Goal: Use online tool/utility: Utilize a website feature to perform a specific function

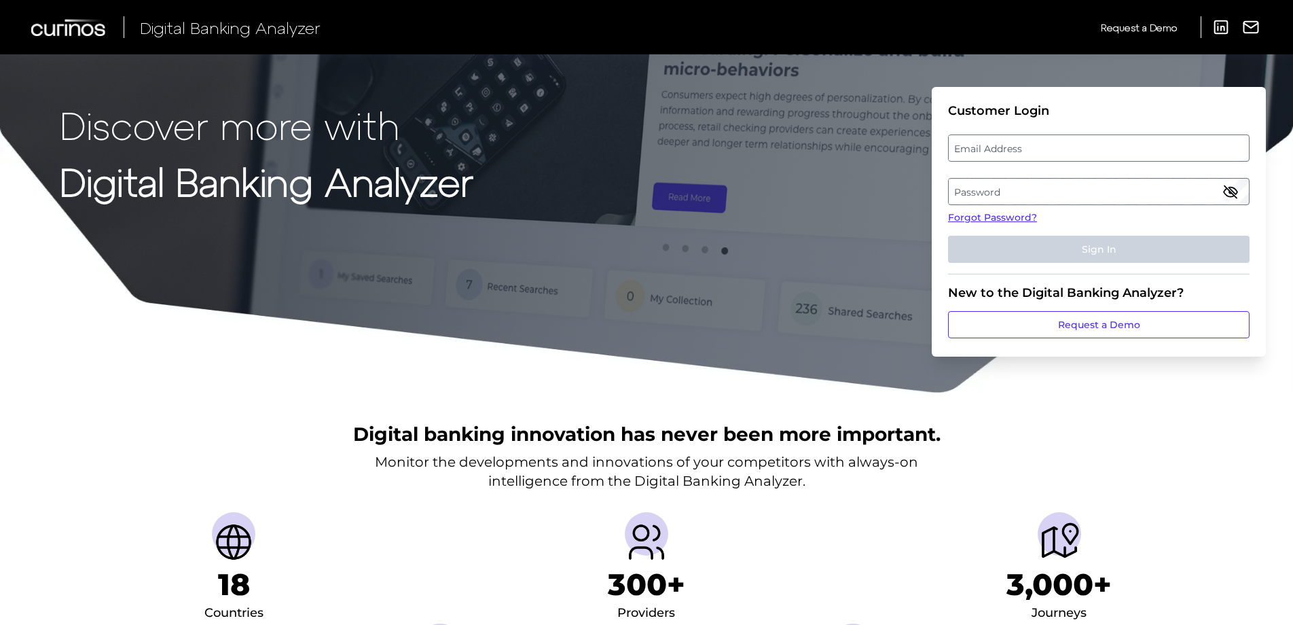
click at [1029, 152] on label "Email Address" at bounding box center [1097, 148] width 299 height 24
click at [1029, 152] on input "email" at bounding box center [1098, 147] width 301 height 27
click at [1021, 152] on input "Email Address" at bounding box center [1098, 147] width 301 height 27
type input "[PERSON_NAME][EMAIL_ADDRESS][DOMAIN_NAME]"
click at [1001, 185] on label "Password" at bounding box center [1097, 191] width 299 height 24
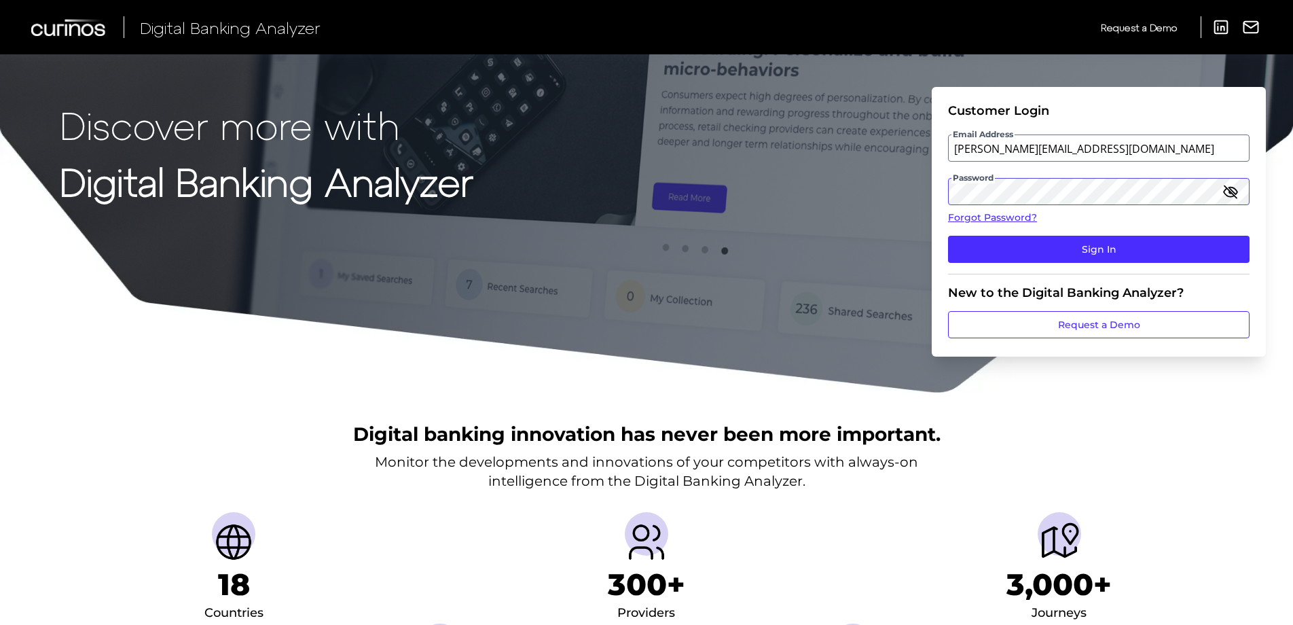
click at [948, 236] on button "Sign In" at bounding box center [1098, 249] width 301 height 27
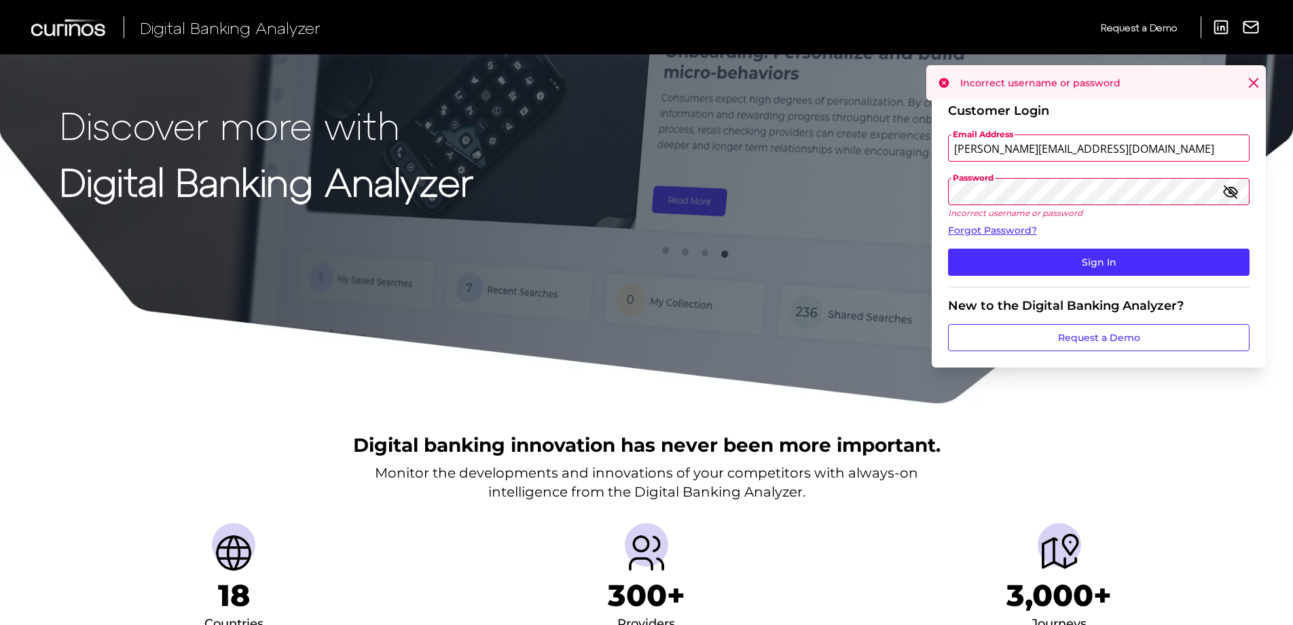
click at [801, 154] on div "Discover more with Digital Banking Analyzer Customer Login Email Address [PERSO…" at bounding box center [646, 202] width 1293 height 405
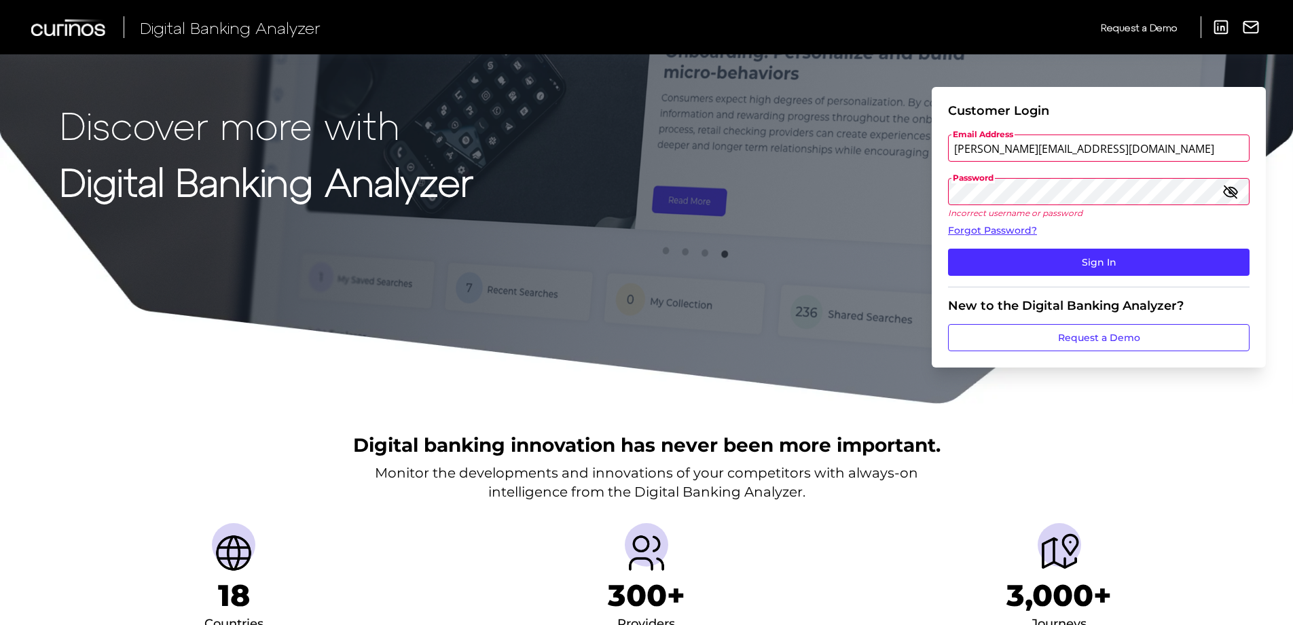
click at [948, 248] on button "Sign In" at bounding box center [1098, 261] width 301 height 27
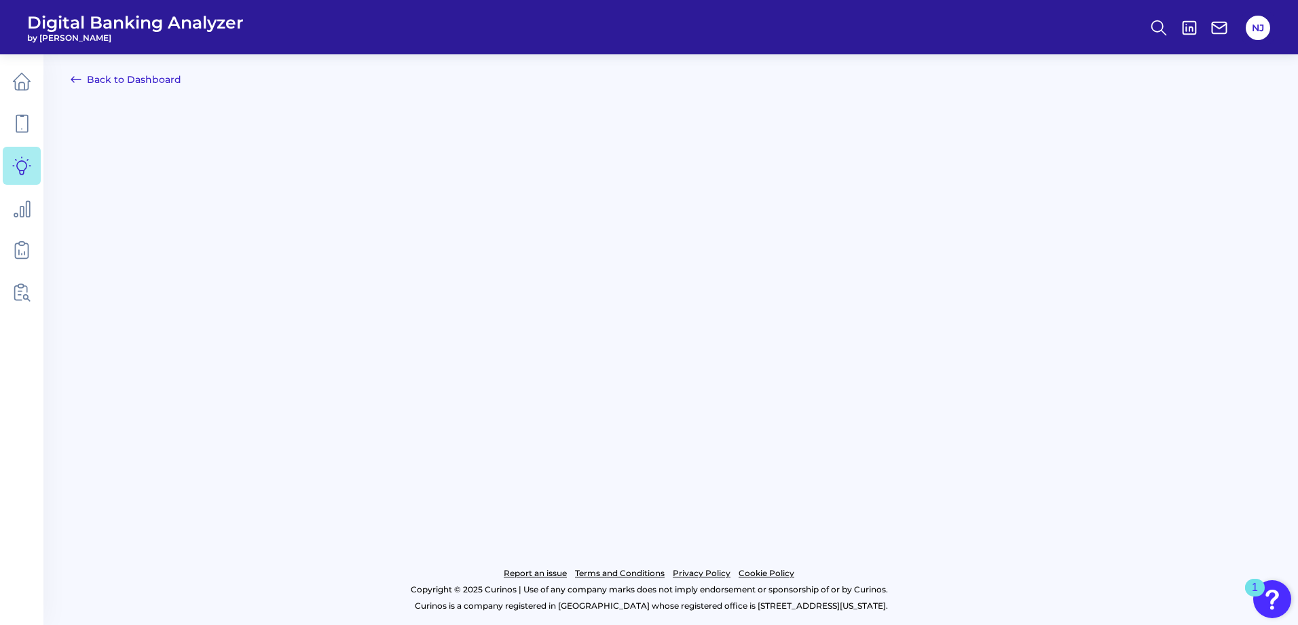
click at [77, 79] on icon at bounding box center [76, 79] width 10 height 5
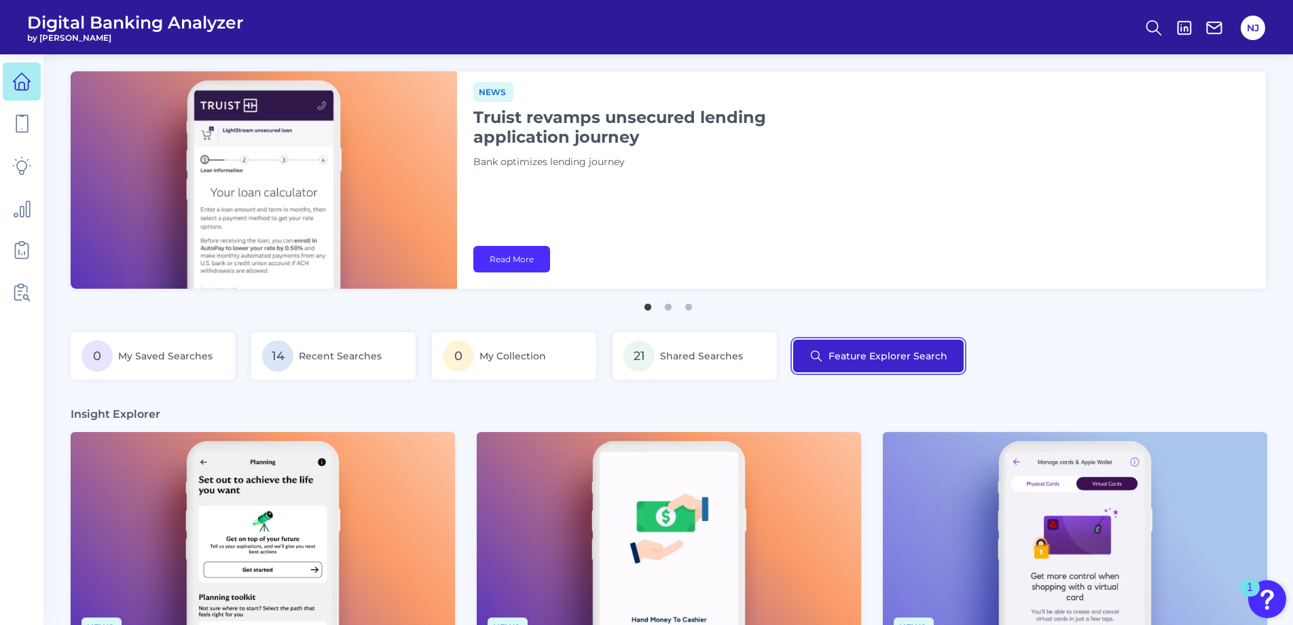
click at [854, 354] on button "Feature Explorer Search" at bounding box center [878, 355] width 170 height 33
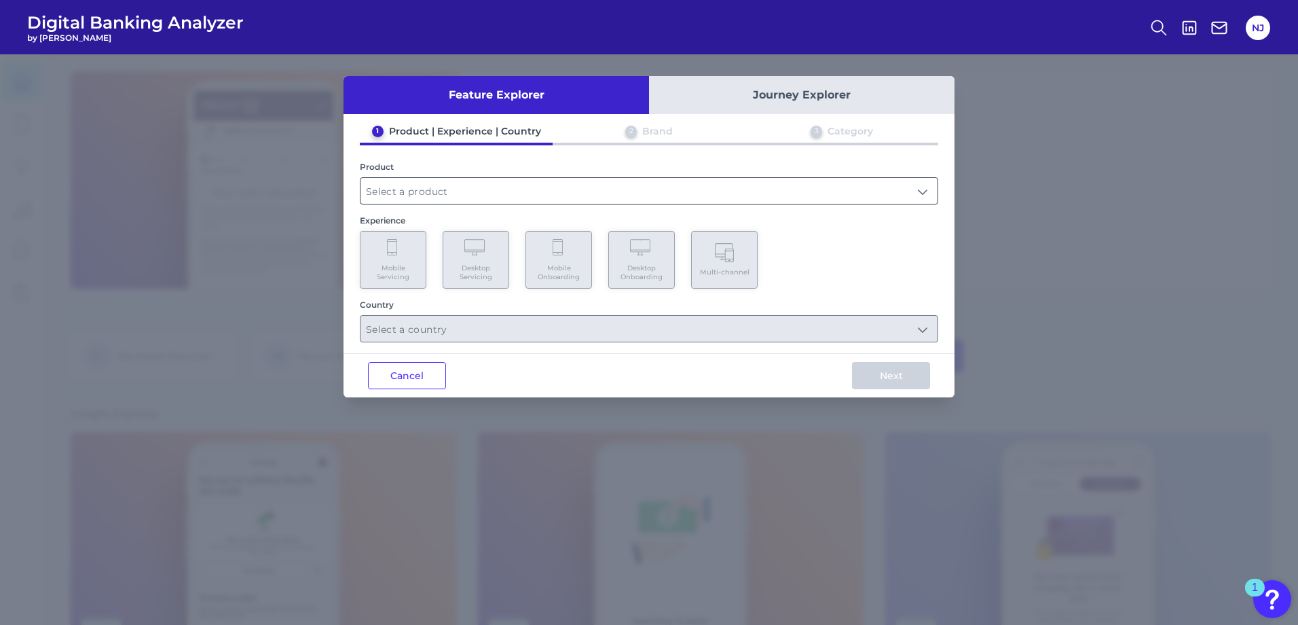
click at [432, 201] on input "text" at bounding box center [648, 191] width 577 height 26
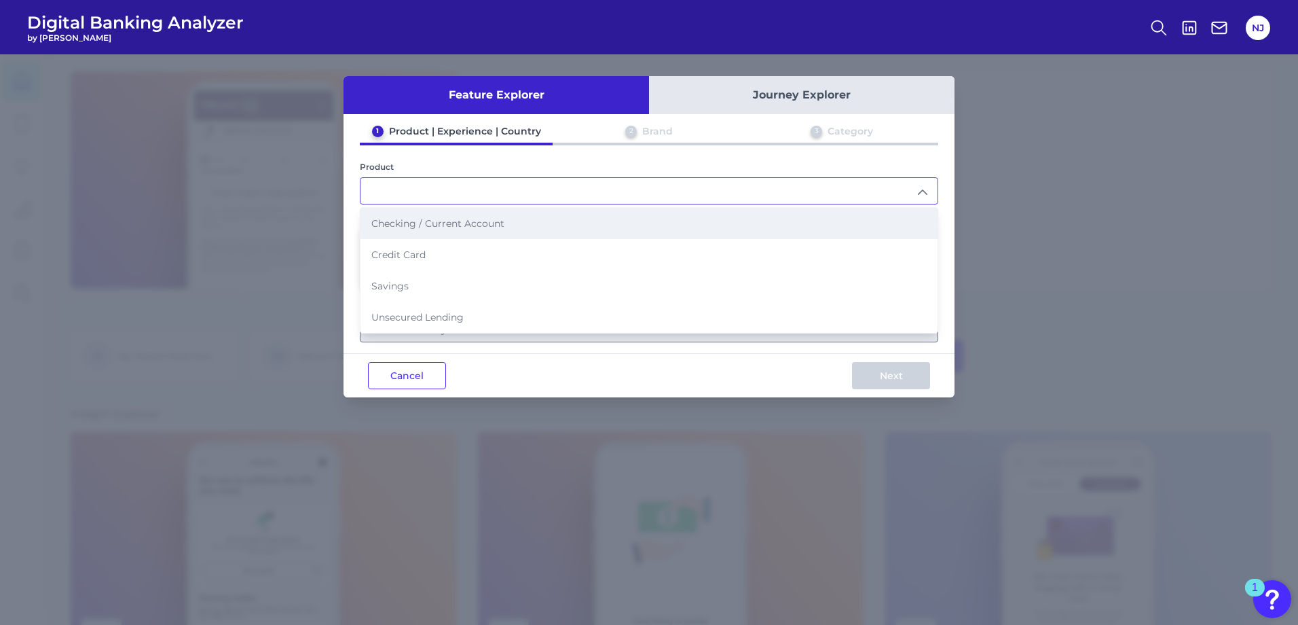
click at [407, 227] on span "Checking / Current Account" at bounding box center [437, 223] width 133 height 12
type input "Checking / Current Account"
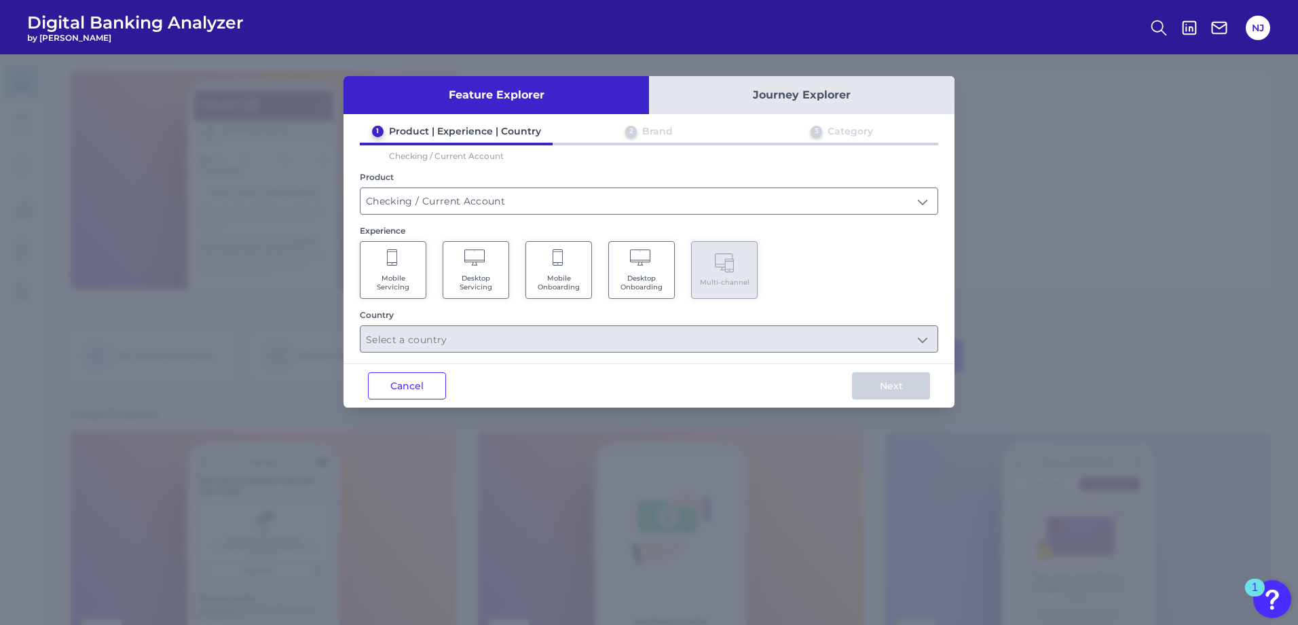
click at [392, 276] on span "Mobile Servicing" at bounding box center [393, 283] width 52 height 18
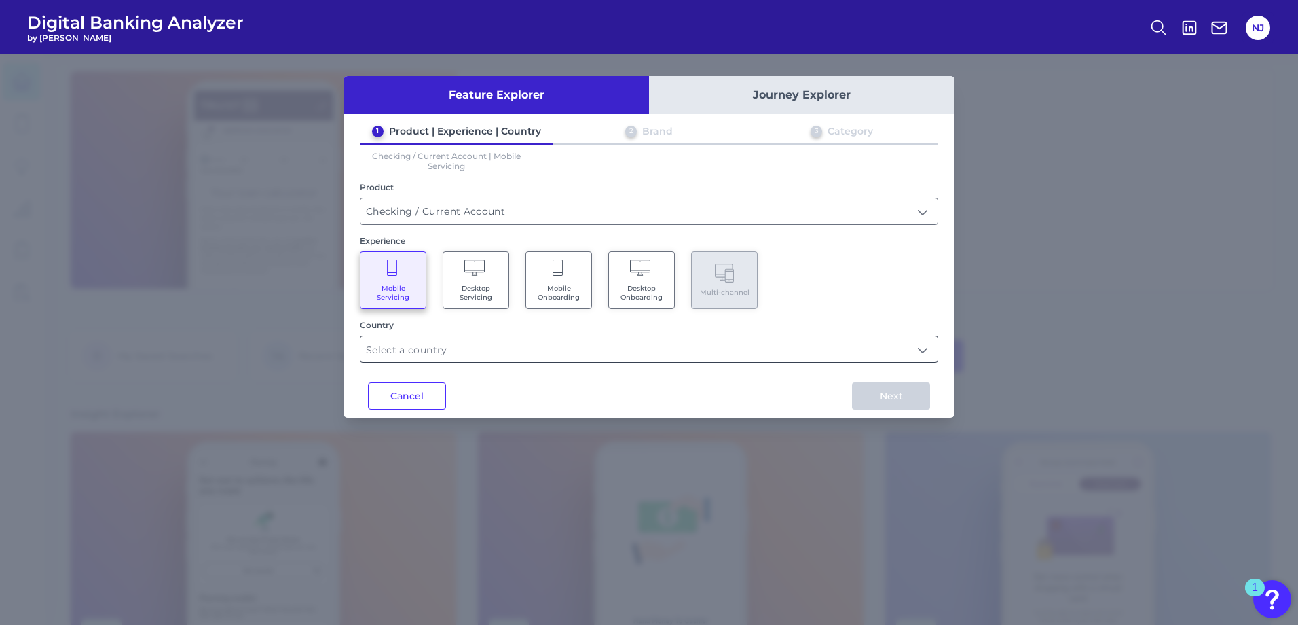
click at [451, 358] on input "text" at bounding box center [648, 349] width 577 height 26
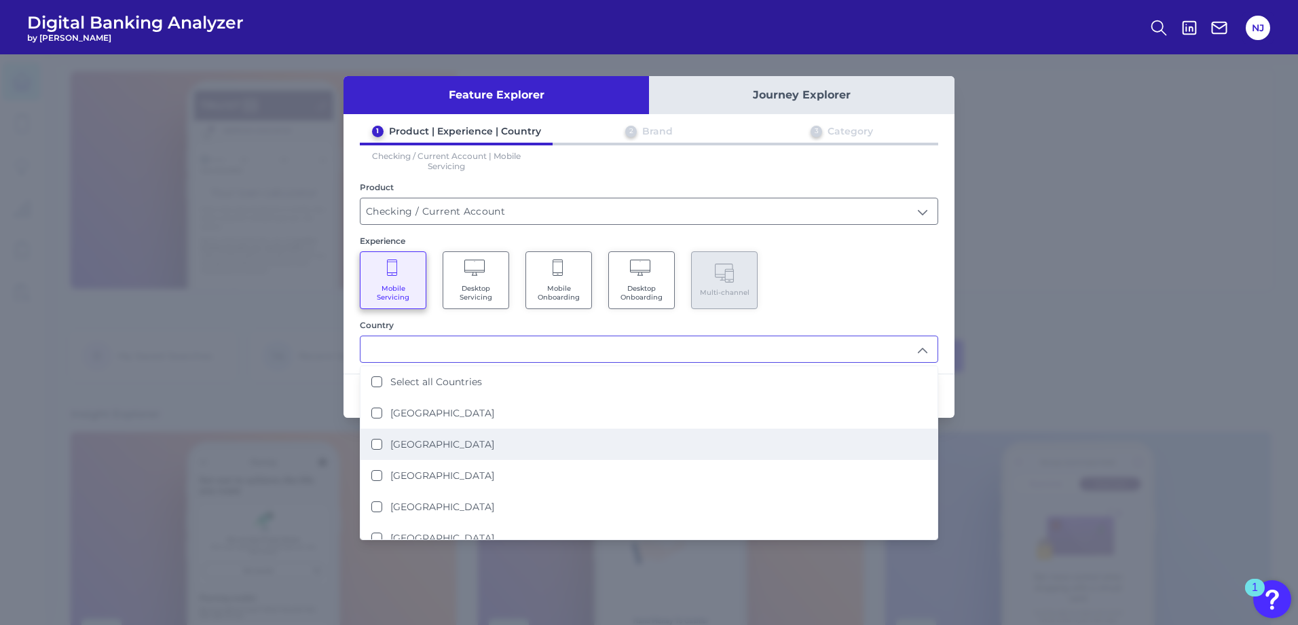
click at [375, 450] on li "[GEOGRAPHIC_DATA]" at bounding box center [648, 443] width 577 height 31
type input "[GEOGRAPHIC_DATA]"
click at [934, 281] on div "Mobile Servicing Desktop Servicing Mobile Onboarding Desktop Onboarding Multi-c…" at bounding box center [649, 280] width 578 height 58
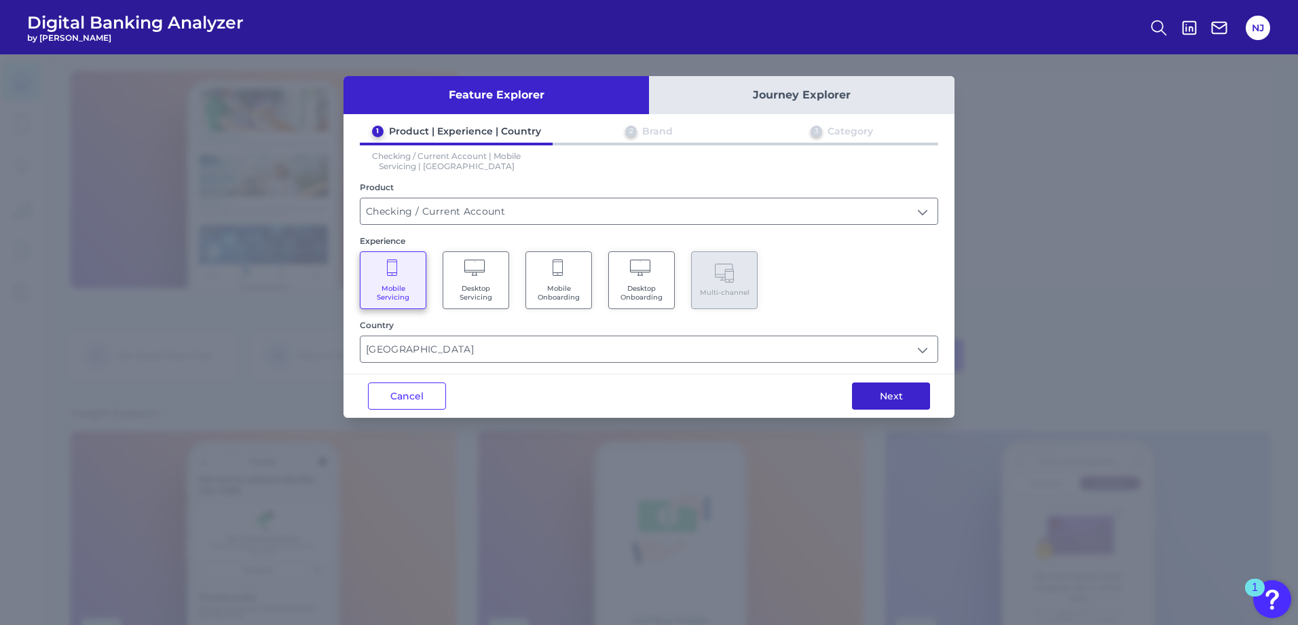
click at [896, 397] on button "Next" at bounding box center [891, 395] width 78 height 27
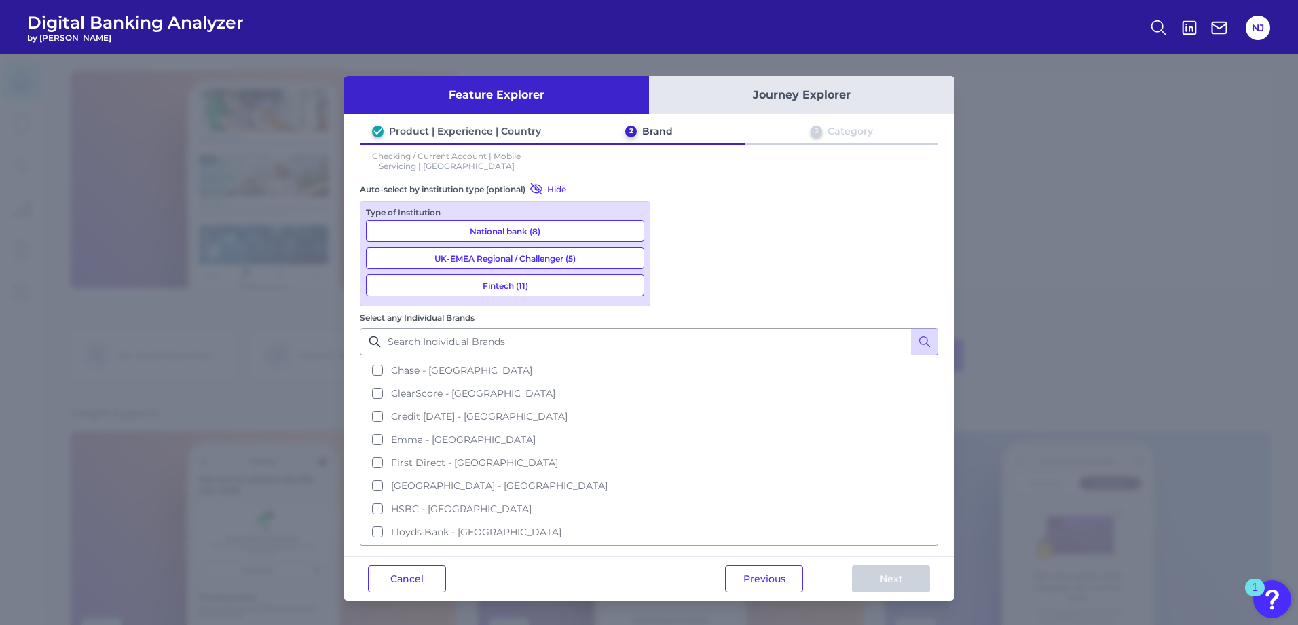
scroll to position [0, 0]
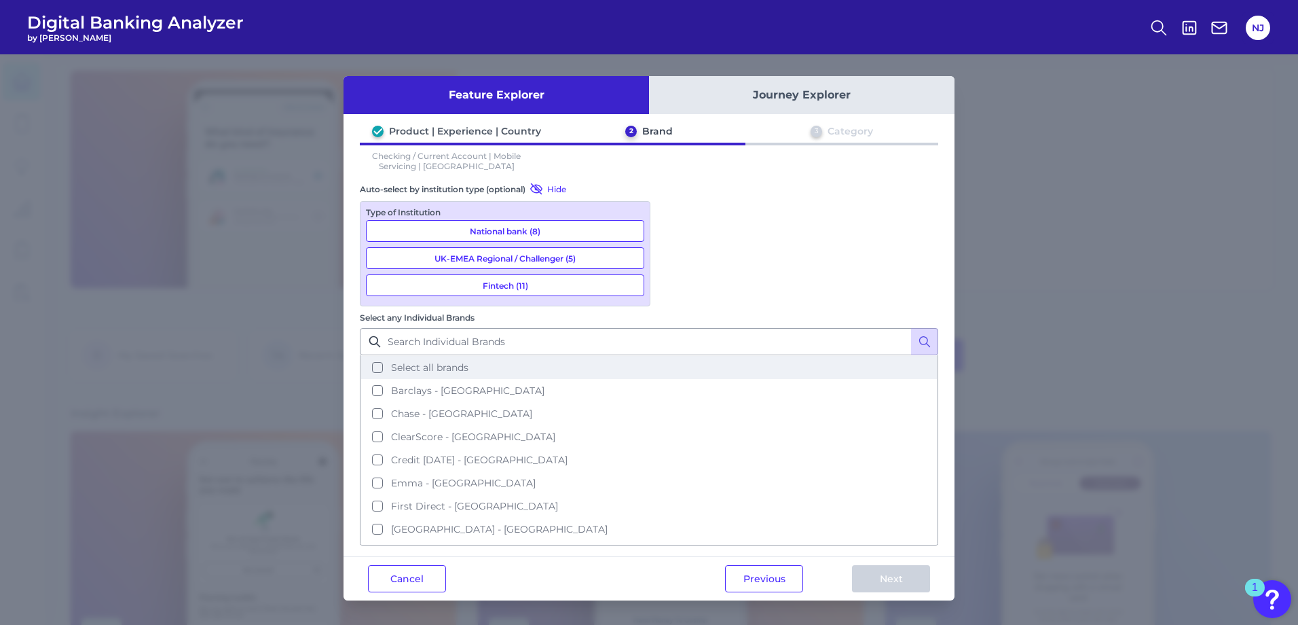
click at [671, 356] on button "Select all brands" at bounding box center [649, 367] width 576 height 23
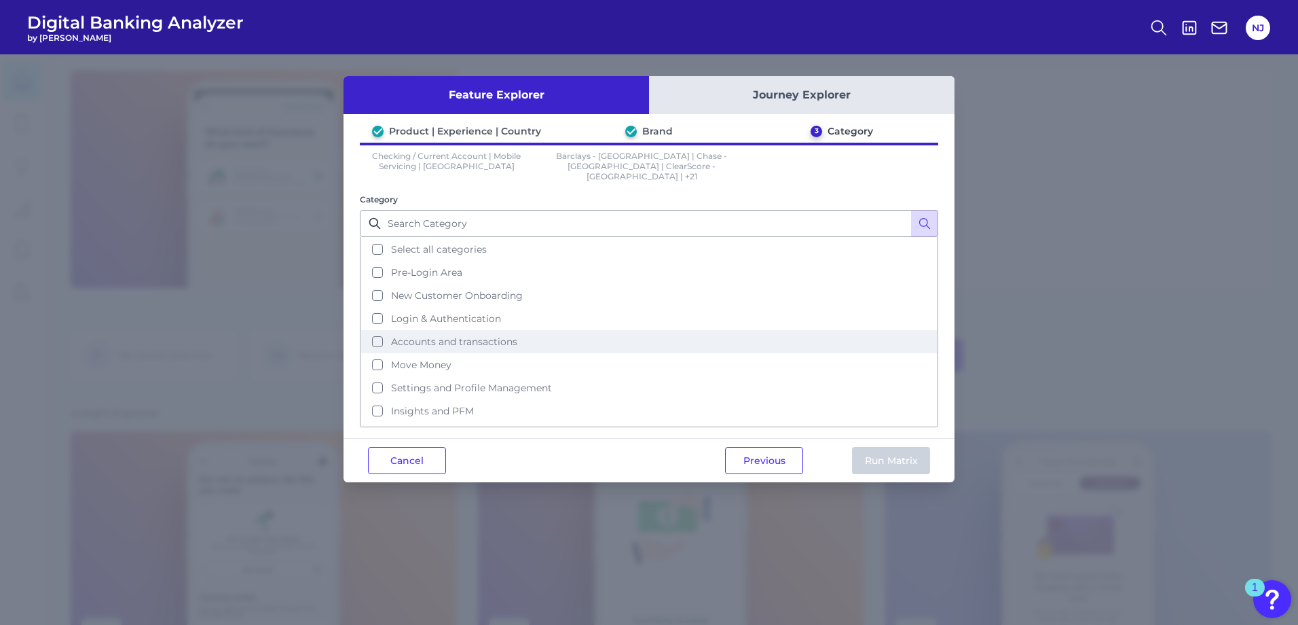
click at [470, 335] on span "Accounts and transactions" at bounding box center [454, 341] width 126 height 12
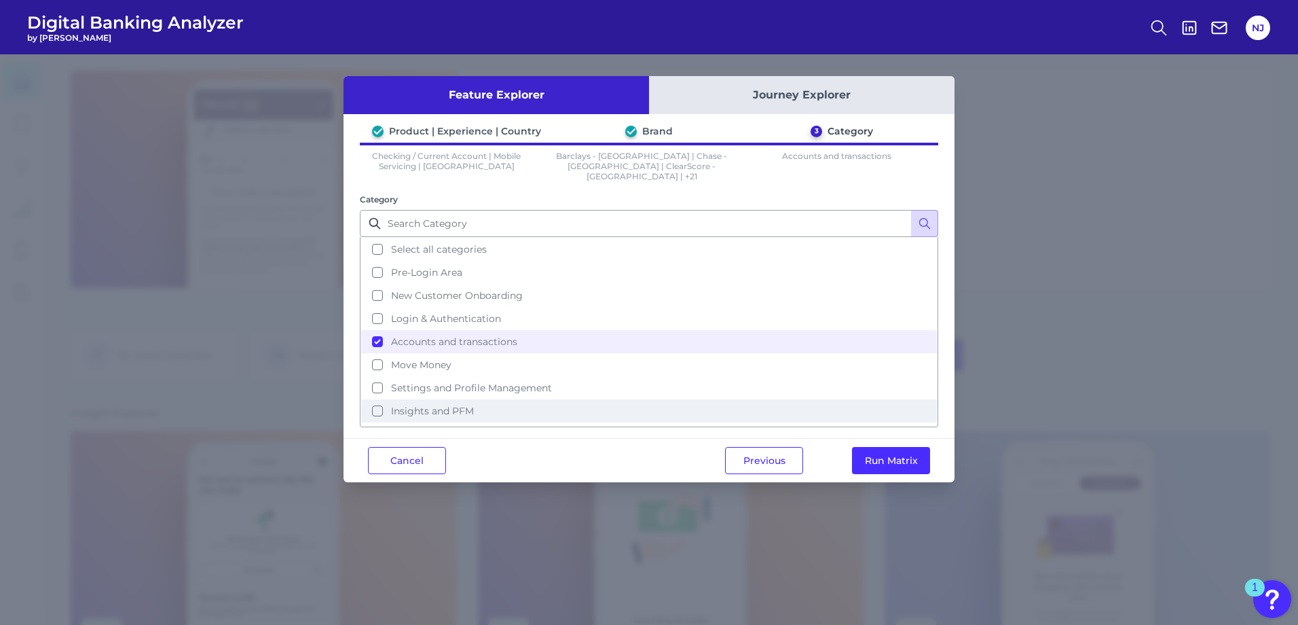
click at [433, 405] on span "Insights and PFM" at bounding box center [432, 411] width 83 height 12
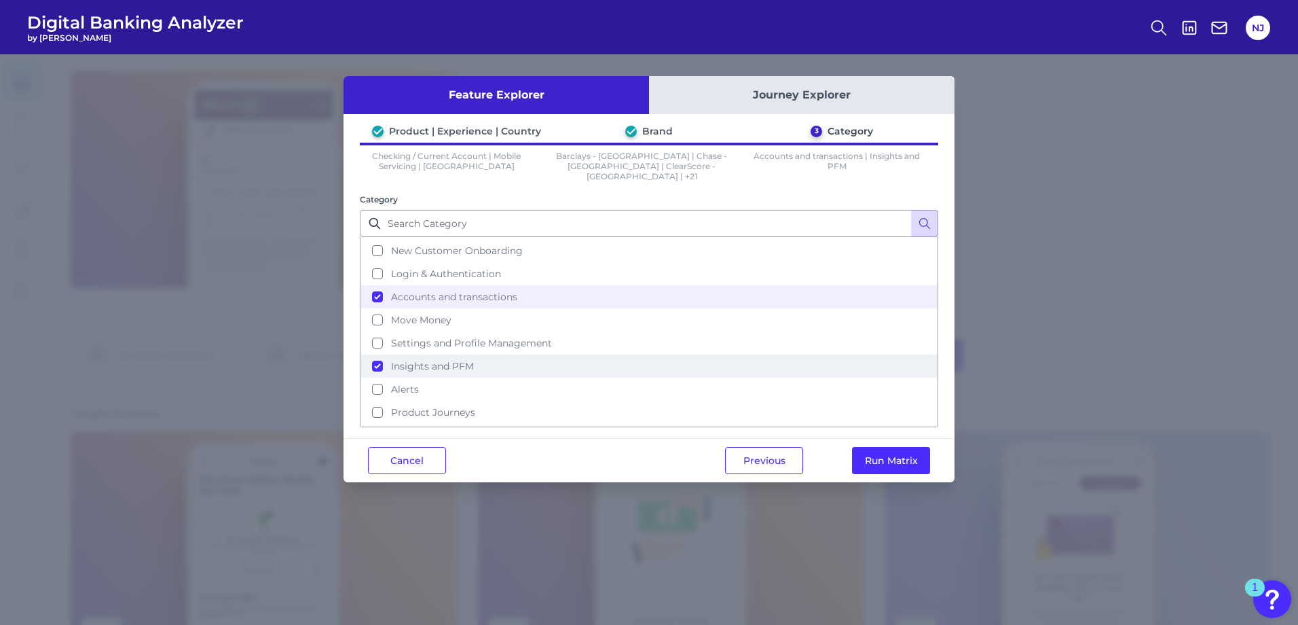
scroll to position [66, 0]
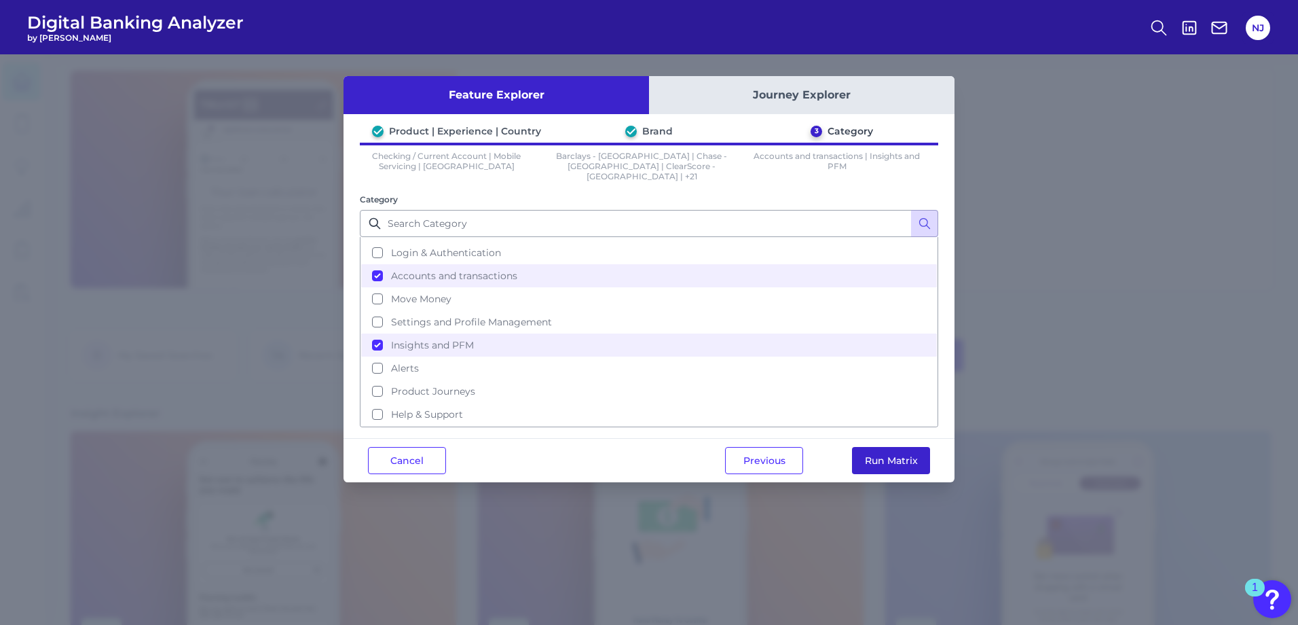
click at [880, 456] on button "Run Matrix" at bounding box center [891, 460] width 78 height 27
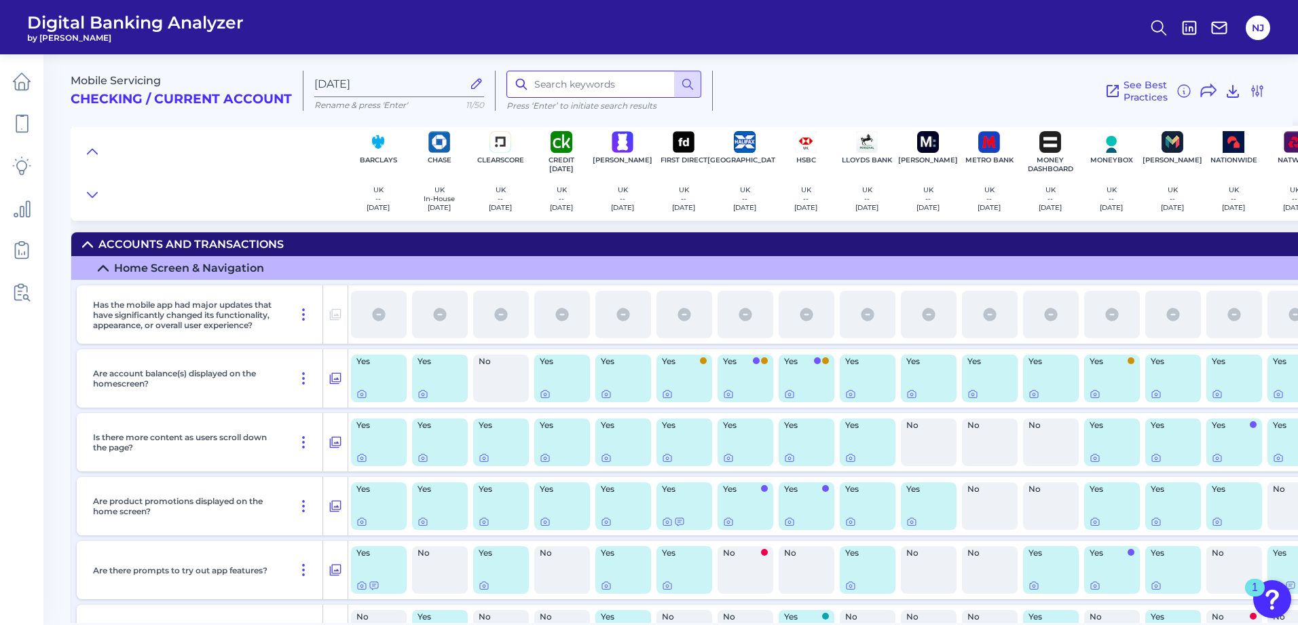
click at [591, 80] on input at bounding box center [603, 84] width 195 height 27
type input "safe"
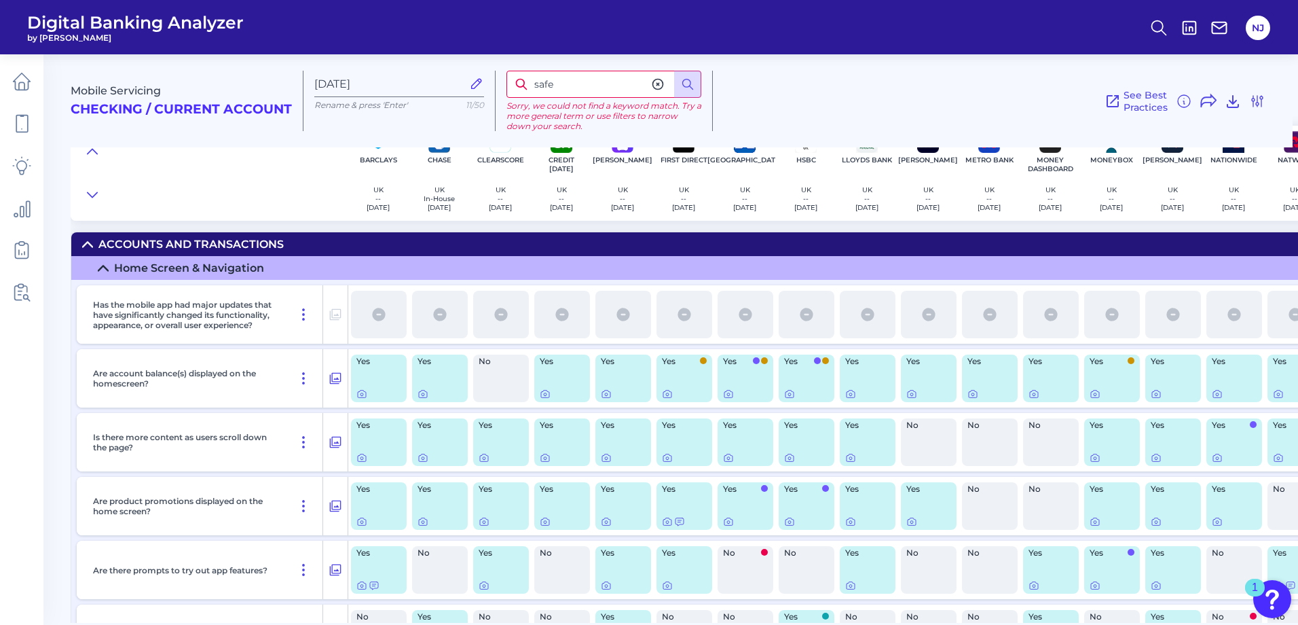
click at [552, 86] on input "safe" at bounding box center [603, 84] width 195 height 27
click at [819, 75] on div "See Best Practices Filters Clear all filters Experience Reset Mobile Servicing …" at bounding box center [989, 101] width 553 height 60
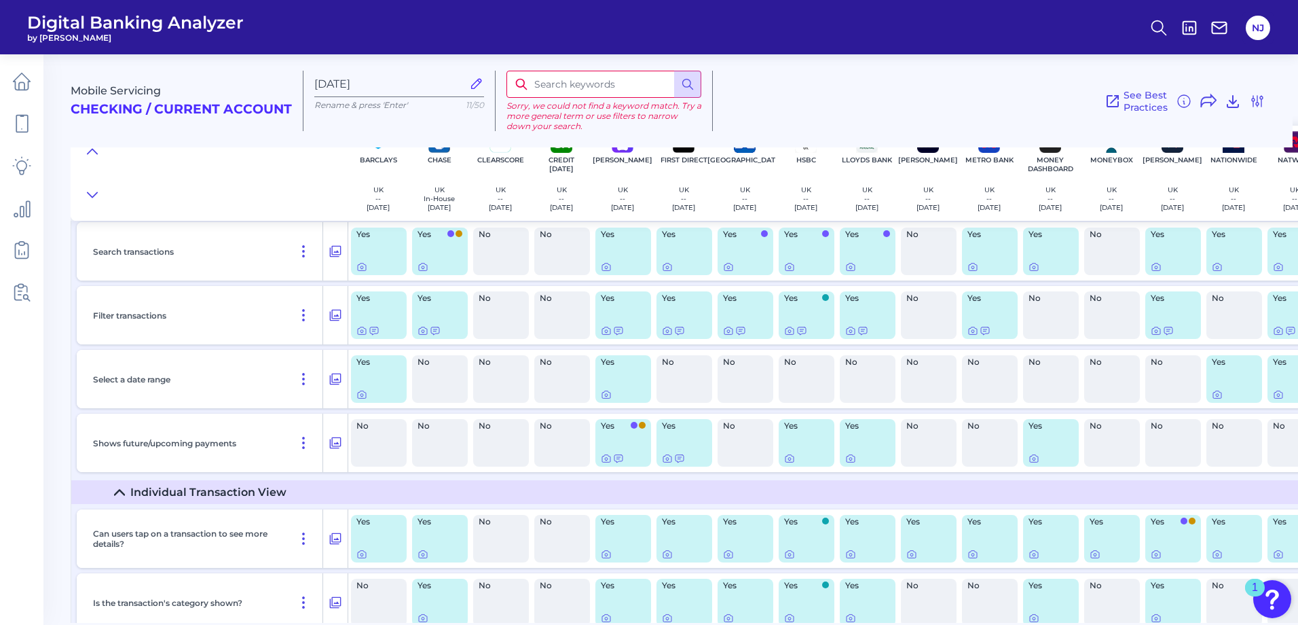
scroll to position [2580, 0]
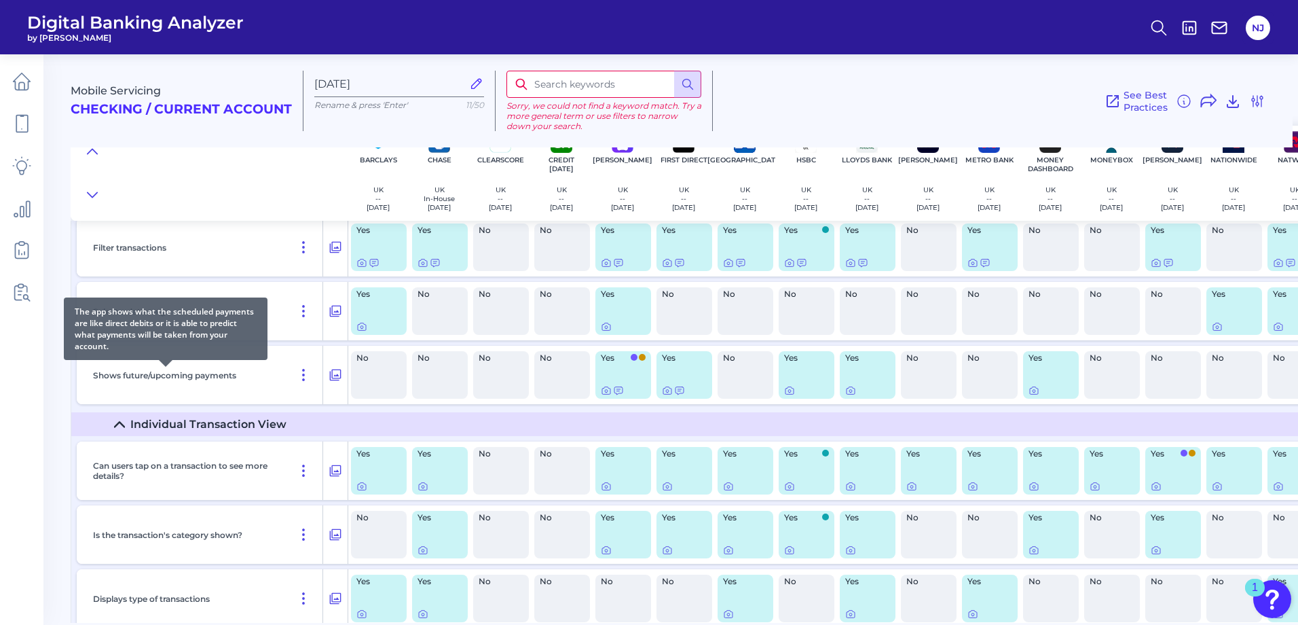
click at [208, 376] on p "Shows future/upcoming payments" at bounding box center [164, 375] width 143 height 10
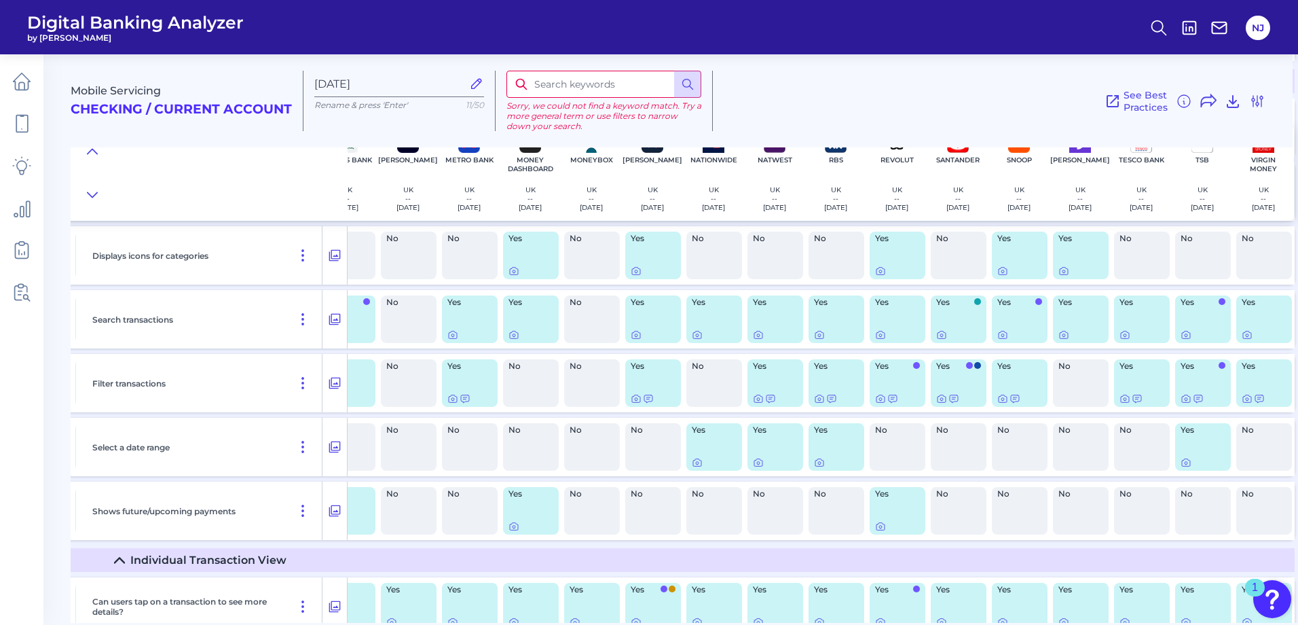
scroll to position [2444, 528]
click at [872, 526] on icon at bounding box center [877, 526] width 11 height 11
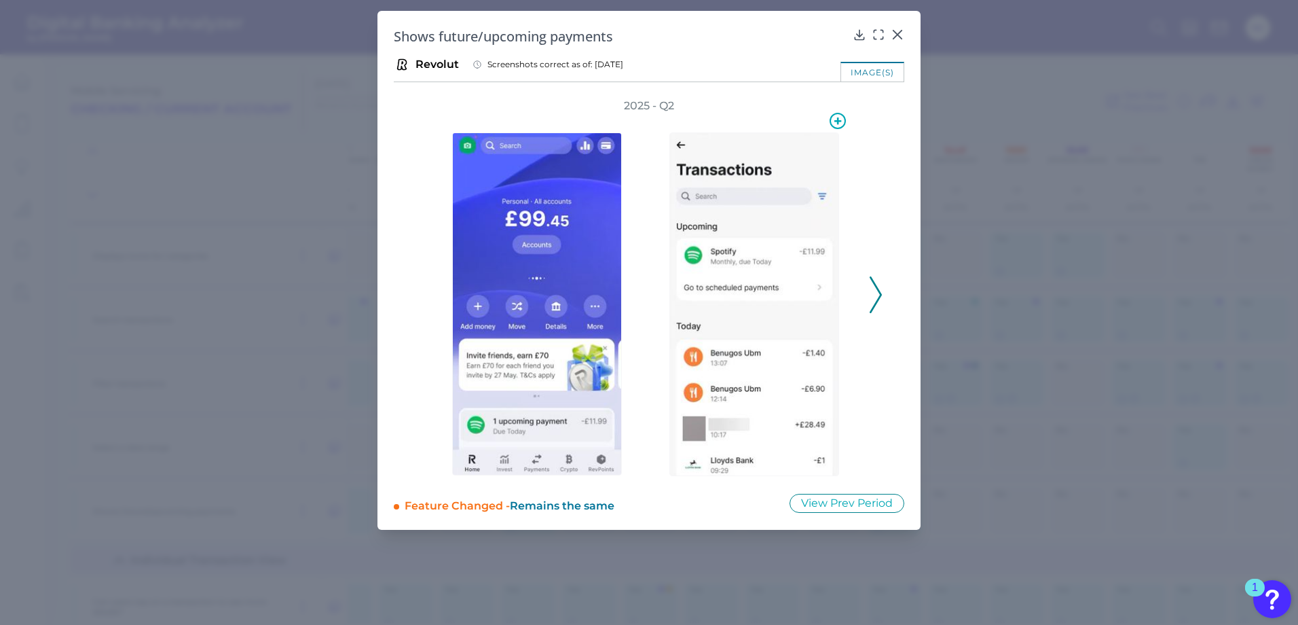
click at [748, 290] on img at bounding box center [754, 304] width 170 height 344
click at [900, 36] on icon at bounding box center [898, 35] width 14 height 14
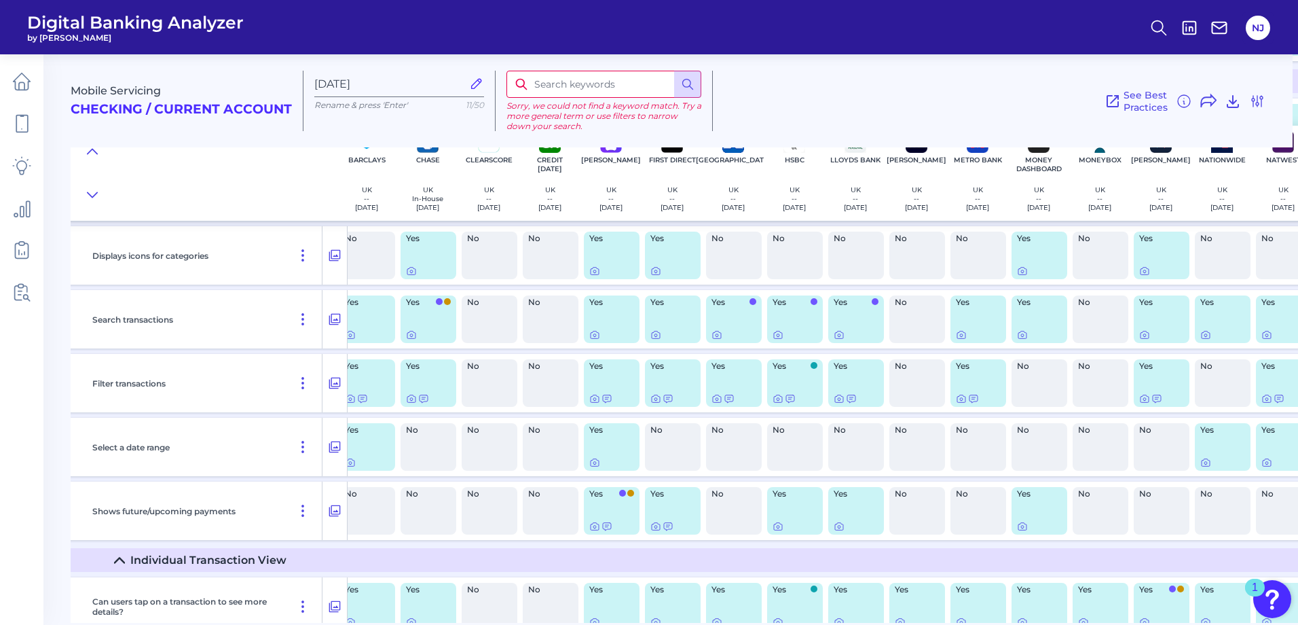
scroll to position [2444, 0]
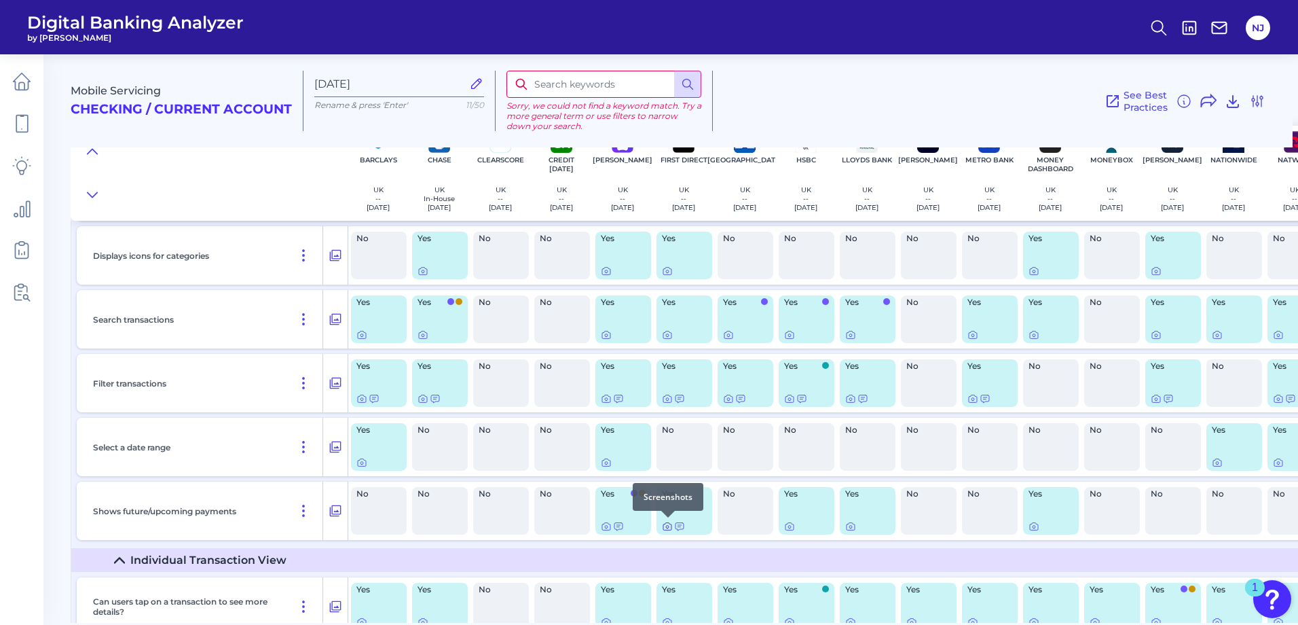
click at [666, 527] on icon at bounding box center [667, 526] width 3 height 3
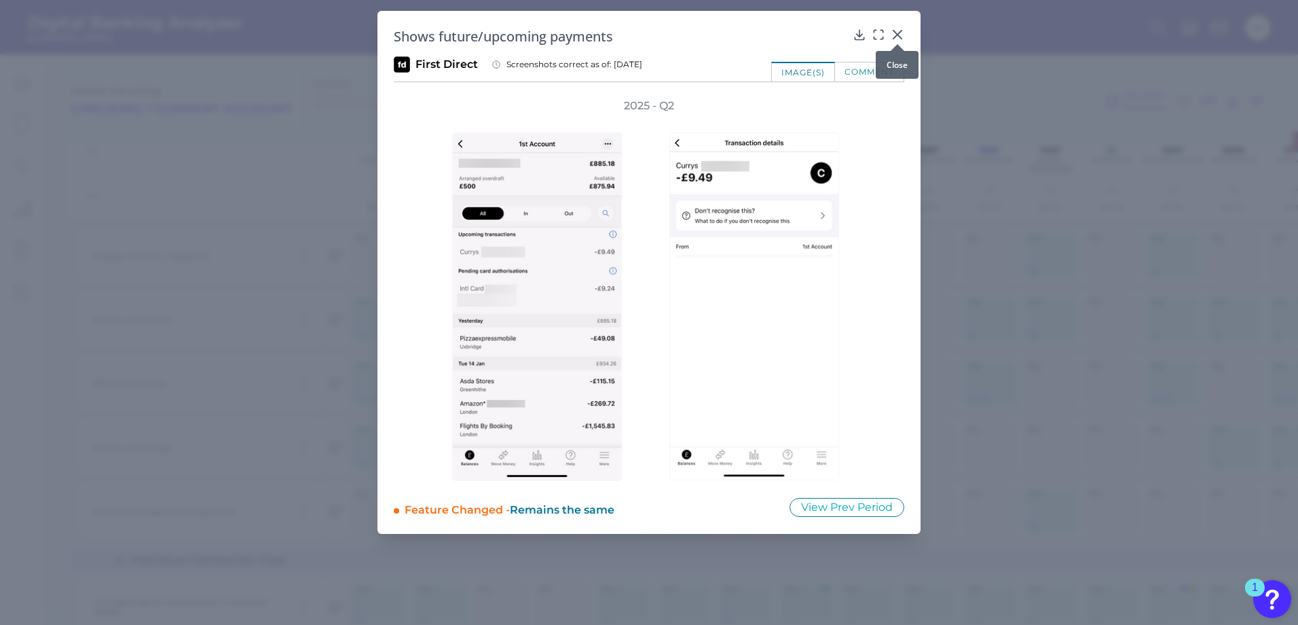
click at [900, 33] on icon at bounding box center [898, 35] width 14 height 14
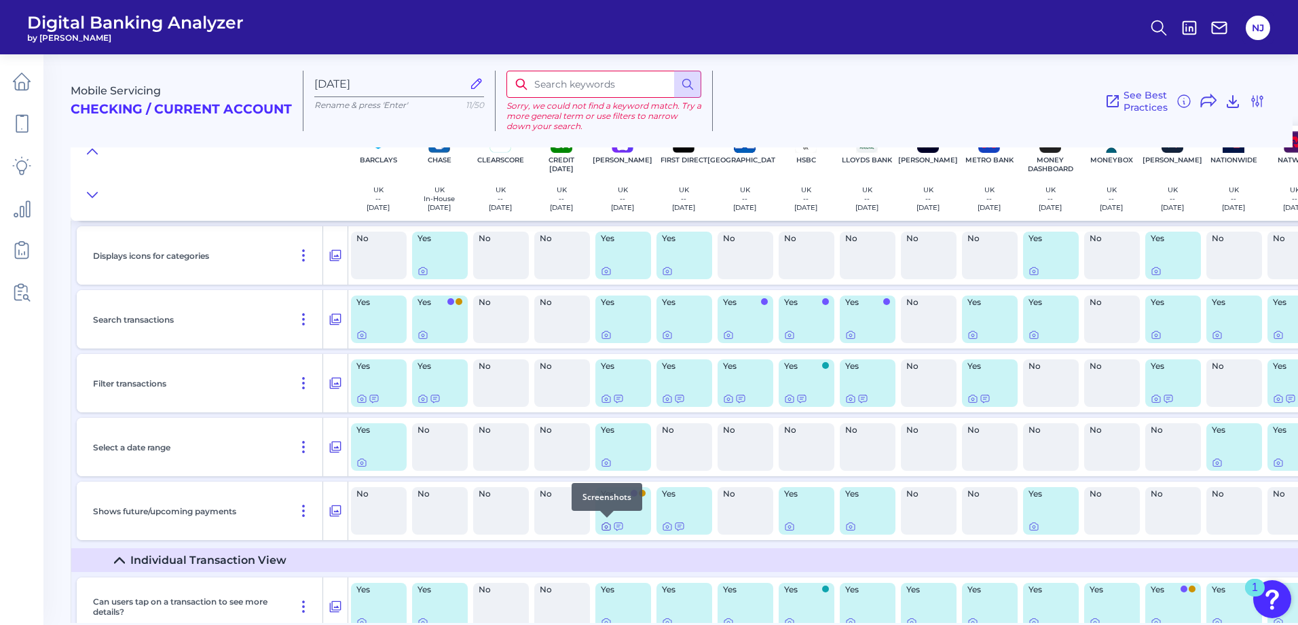
click at [606, 527] on icon at bounding box center [606, 526] width 11 height 11
